Goal: Navigation & Orientation: Find specific page/section

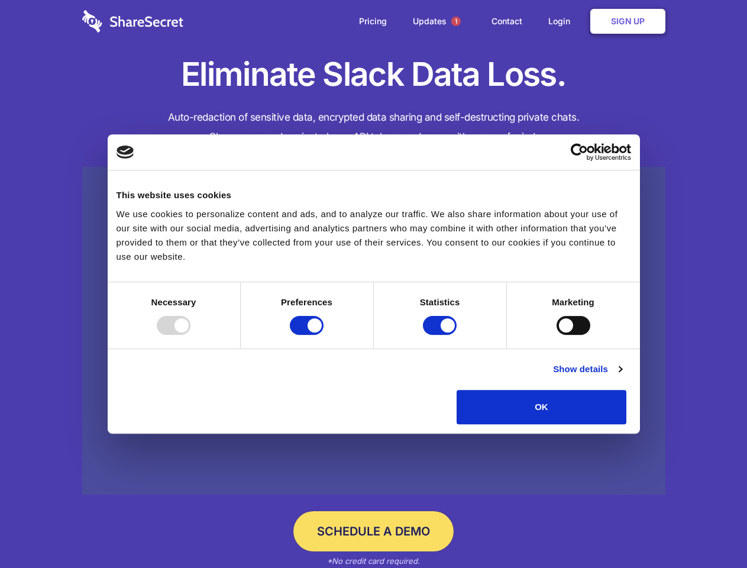
click at [190, 335] on div at bounding box center [174, 325] width 34 height 19
click at [324, 335] on input "Preferences" at bounding box center [307, 325] width 34 height 19
checkbox input "false"
click at [441, 335] on input "Statistics" at bounding box center [440, 325] width 34 height 19
checkbox input "false"
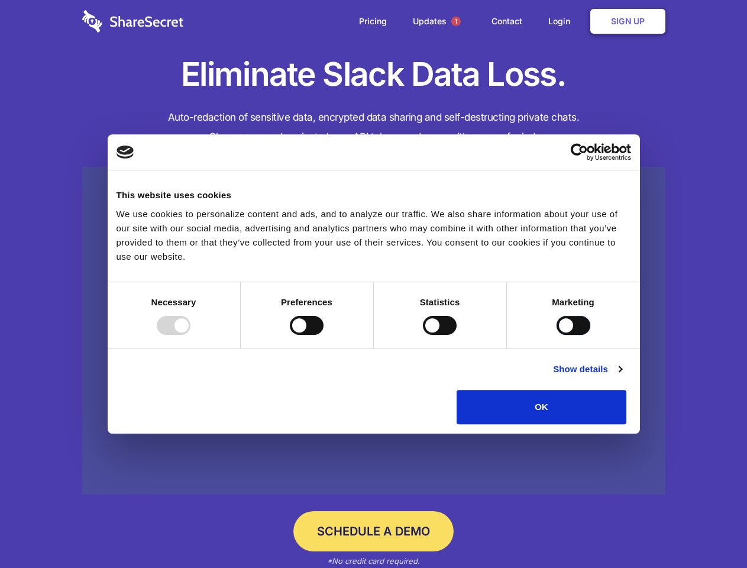
click at [557, 335] on input "Marketing" at bounding box center [574, 325] width 34 height 19
checkbox input "true"
click at [622, 376] on link "Show details" at bounding box center [587, 369] width 69 height 14
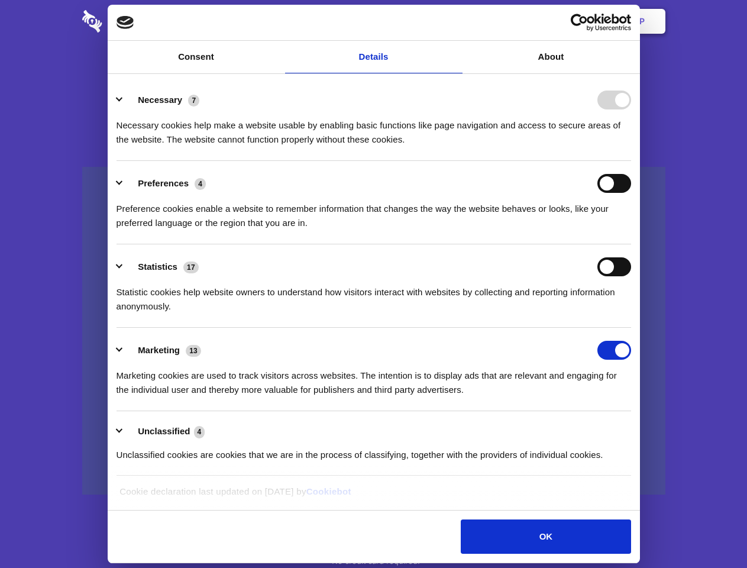
click at [631, 161] on li "Necessary 7 Necessary cookies help make a website usable by enabling basic func…" at bounding box center [374, 118] width 515 height 83
click at [455, 21] on span "1" at bounding box center [455, 21] width 9 height 9
